Goal: Communication & Community: Connect with others

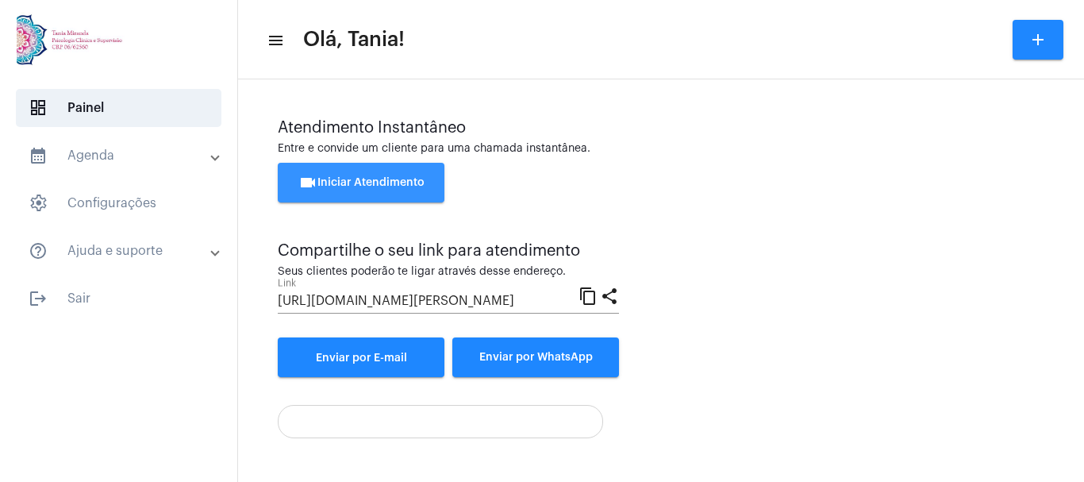
click at [343, 185] on span "videocam Iniciar Atendimento" at bounding box center [361, 182] width 126 height 11
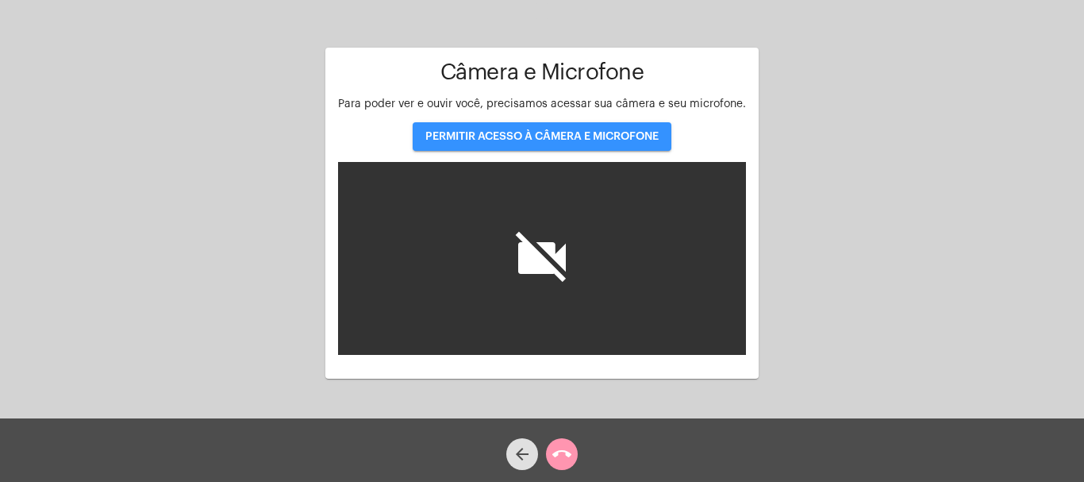
click at [537, 139] on span "PERMITIR ACESSO À CÂMERA E MICROFONE" at bounding box center [541, 136] width 233 height 11
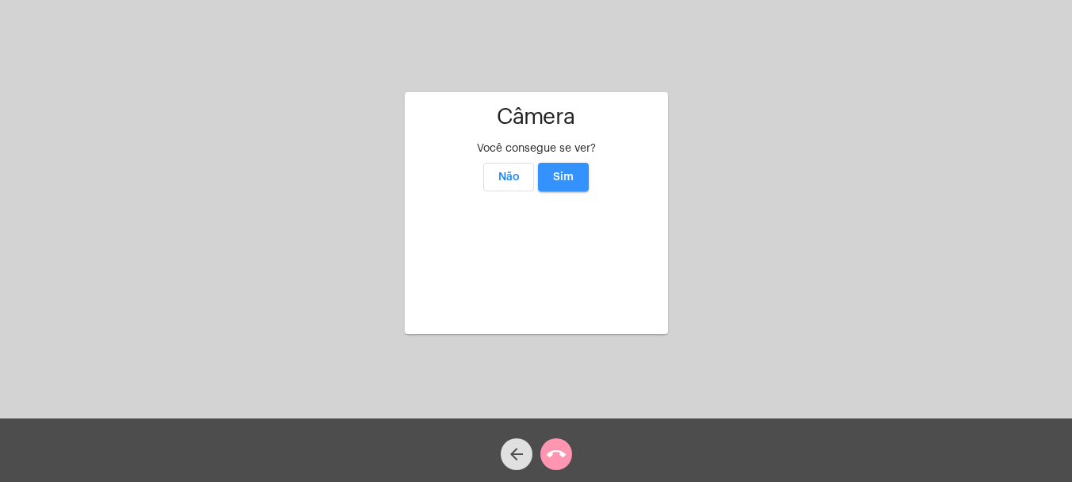
click at [567, 171] on span "Sim" at bounding box center [563, 176] width 21 height 11
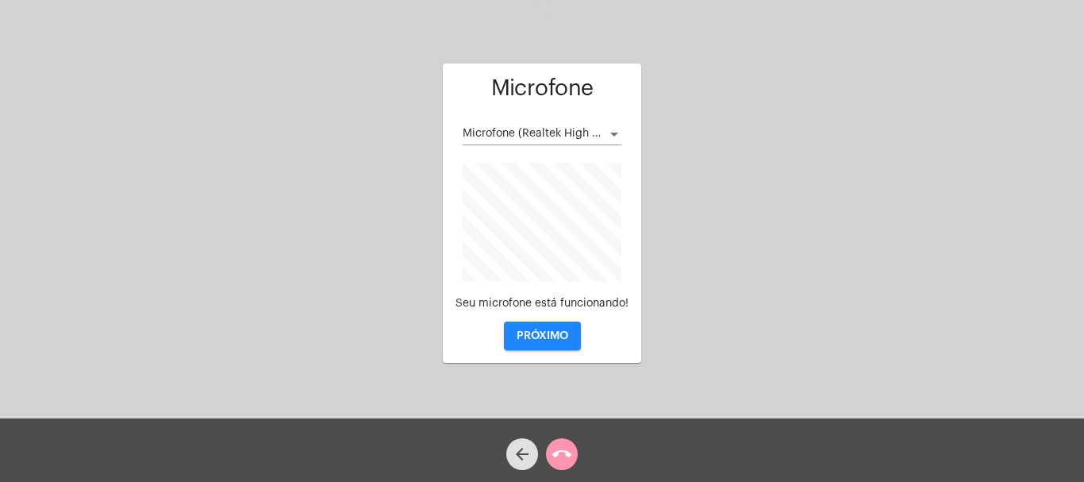
click at [611, 131] on div at bounding box center [614, 134] width 14 height 13
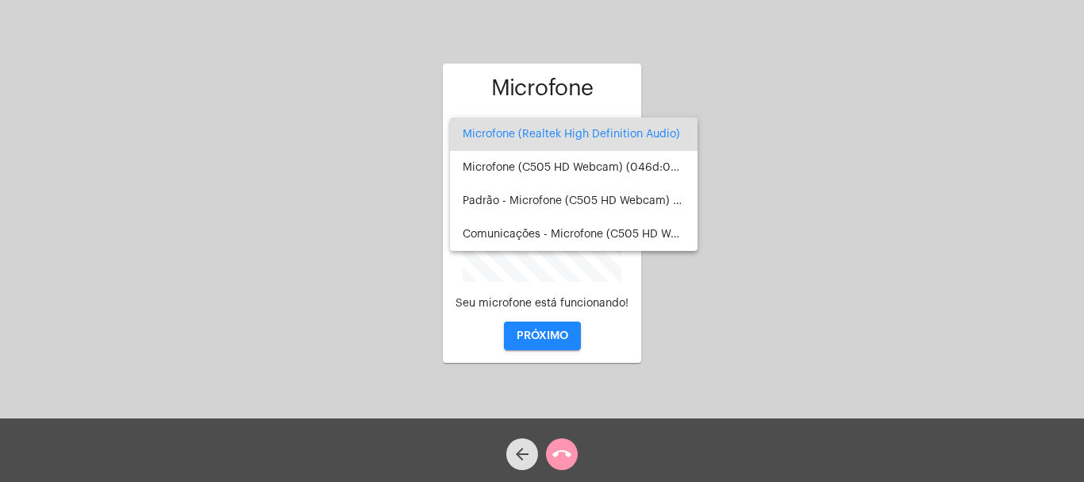
click at [543, 332] on div at bounding box center [542, 241] width 1084 height 482
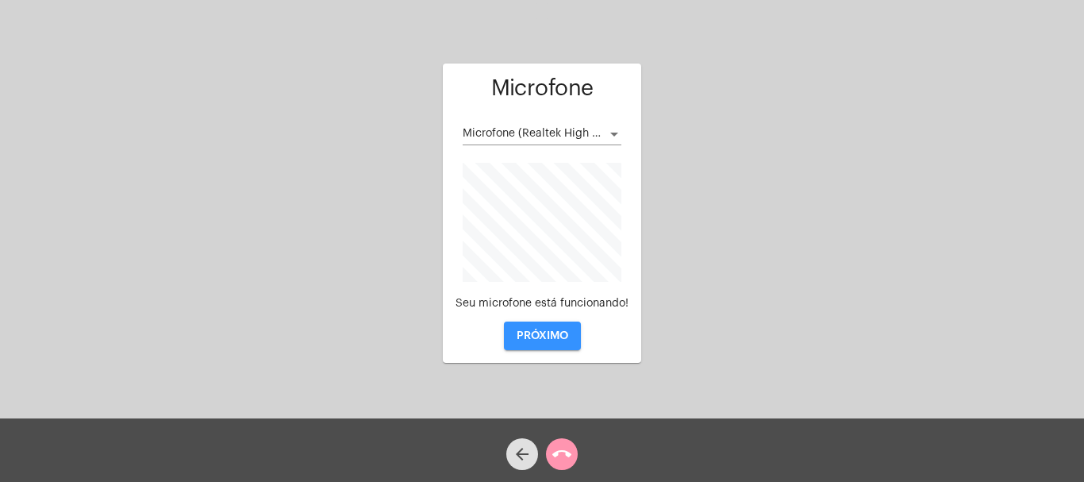
click at [543, 332] on span "PRÓXIMO" at bounding box center [542, 335] width 52 height 11
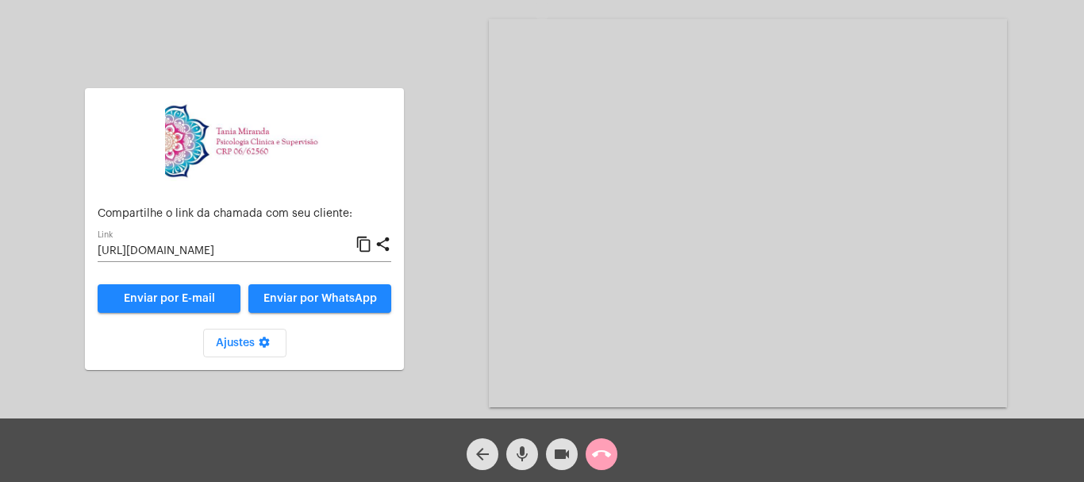
click at [604, 451] on mat-icon "call_end" at bounding box center [601, 453] width 19 height 19
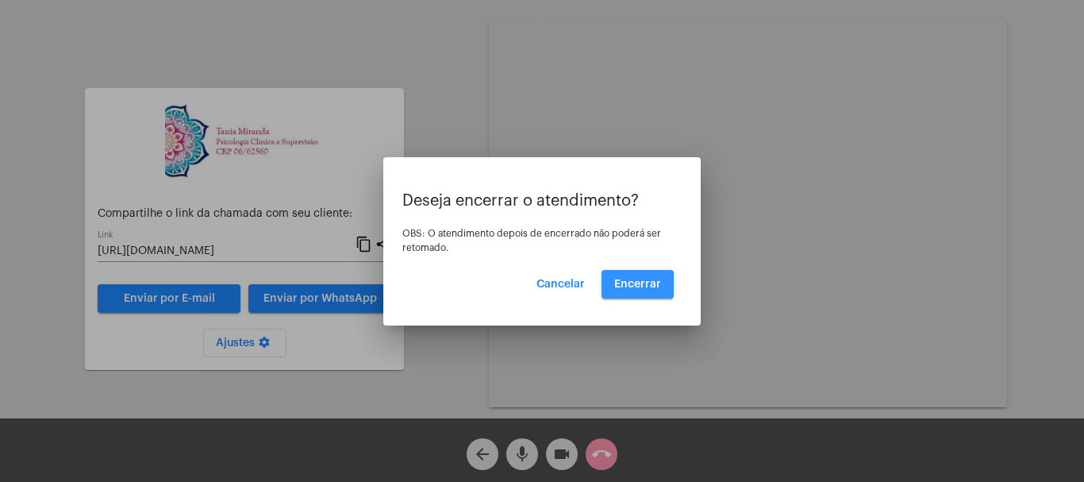
click at [636, 285] on span "Encerrar" at bounding box center [637, 283] width 47 height 11
